Goal: Transaction & Acquisition: Purchase product/service

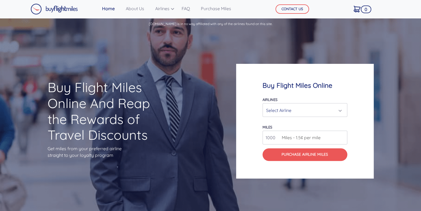
click at [287, 107] on div "Select Airline" at bounding box center [303, 110] width 74 height 10
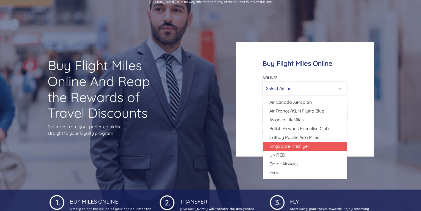
scroll to position [44, 0]
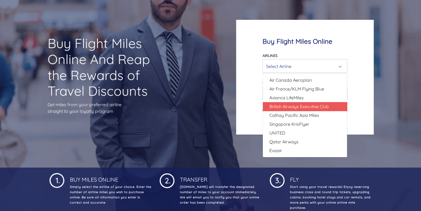
click at [292, 107] on span "British Airways Executive Club" at bounding box center [298, 106] width 59 height 7
select select "British Airways Executive Club"
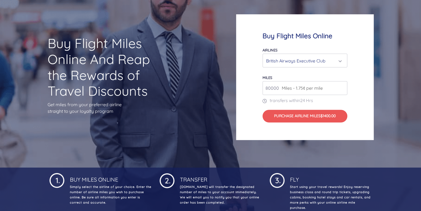
click at [331, 90] on input "80000" at bounding box center [305, 88] width 85 height 14
click at [342, 86] on input "81000" at bounding box center [305, 88] width 85 height 14
click at [342, 86] on input "82000" at bounding box center [305, 88] width 85 height 14
click at [342, 86] on input "83000" at bounding box center [305, 88] width 85 height 14
click at [342, 86] on input "84000" at bounding box center [305, 88] width 85 height 14
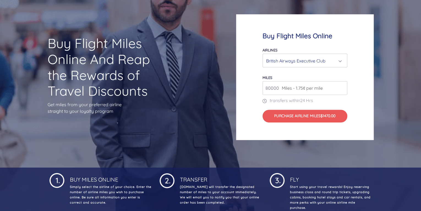
type input "80000"
click at [342, 90] on input "80000" at bounding box center [305, 88] width 85 height 14
